Goal: Navigation & Orientation: Go to known website

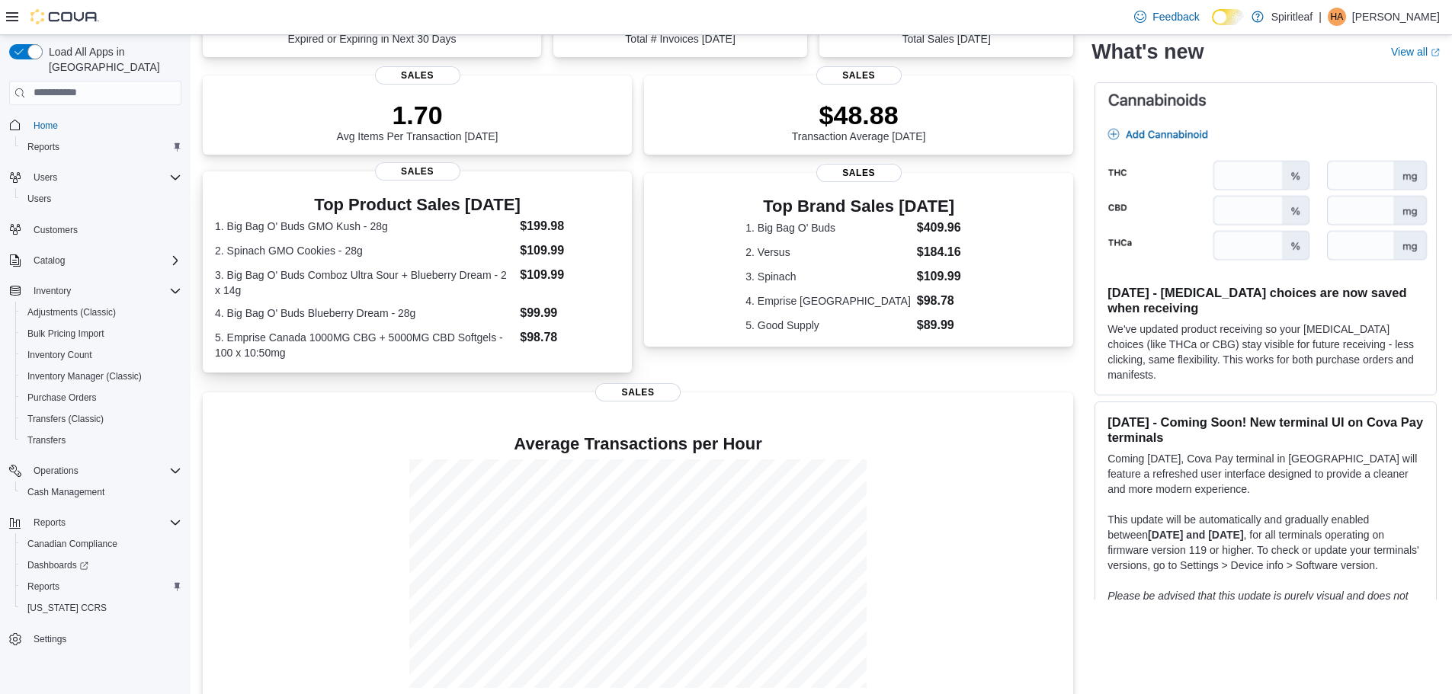
scroll to position [198, 0]
